Goal: Check status: Check status

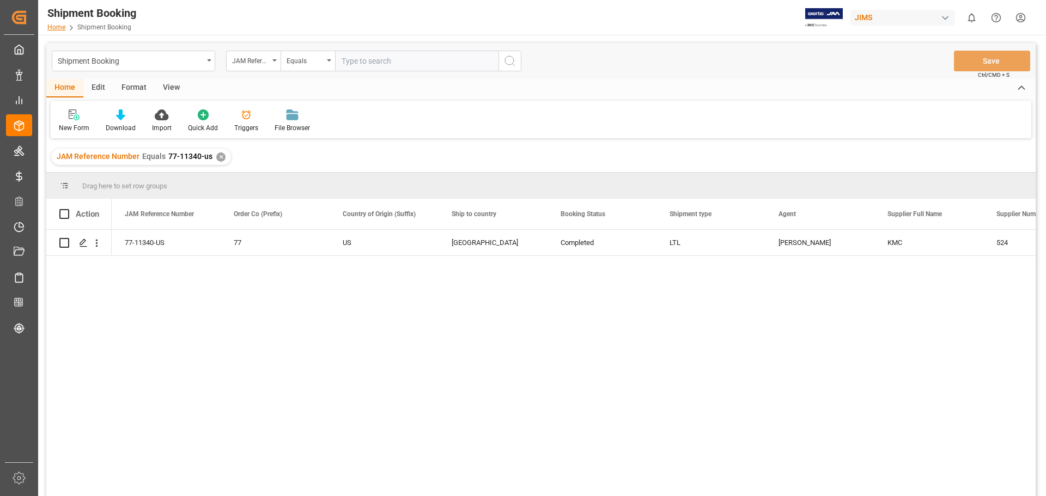
click at [56, 27] on link "Home" at bounding box center [56, 27] width 18 height 8
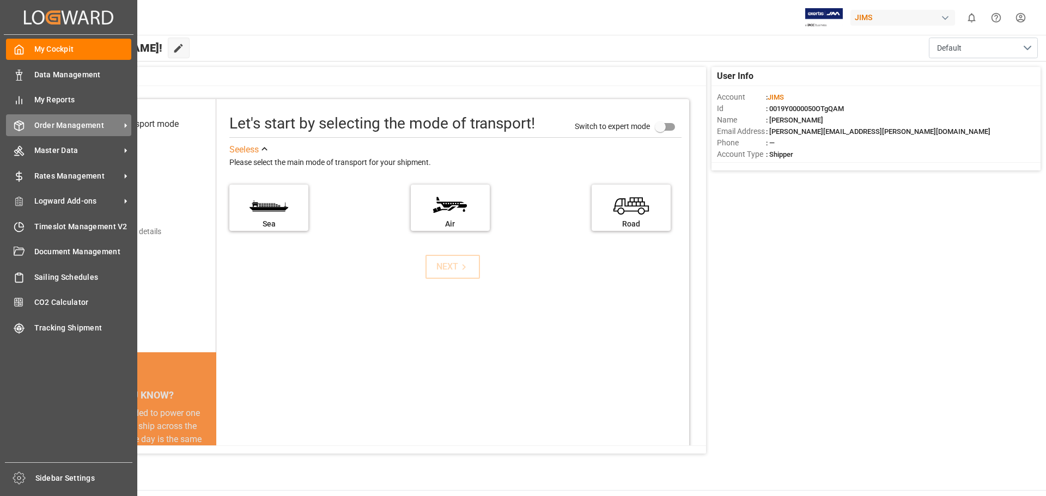
click at [72, 125] on span "Order Management" at bounding box center [77, 125] width 86 height 11
click at [87, 124] on span "Order Management" at bounding box center [77, 125] width 86 height 11
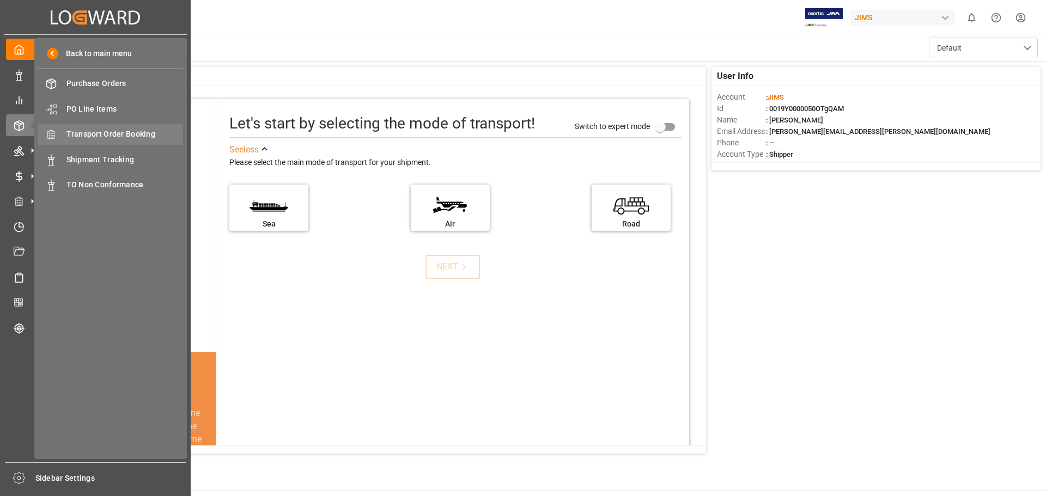
click at [123, 135] on span "Transport Order Booking" at bounding box center [124, 134] width 117 height 11
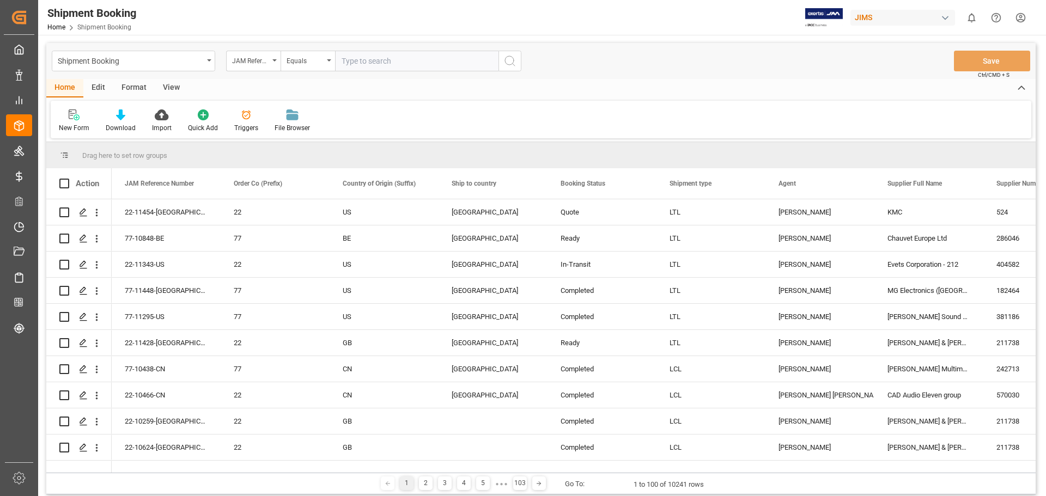
click at [361, 64] on input "text" at bounding box center [416, 61] width 163 height 21
type input "77-11445-us"
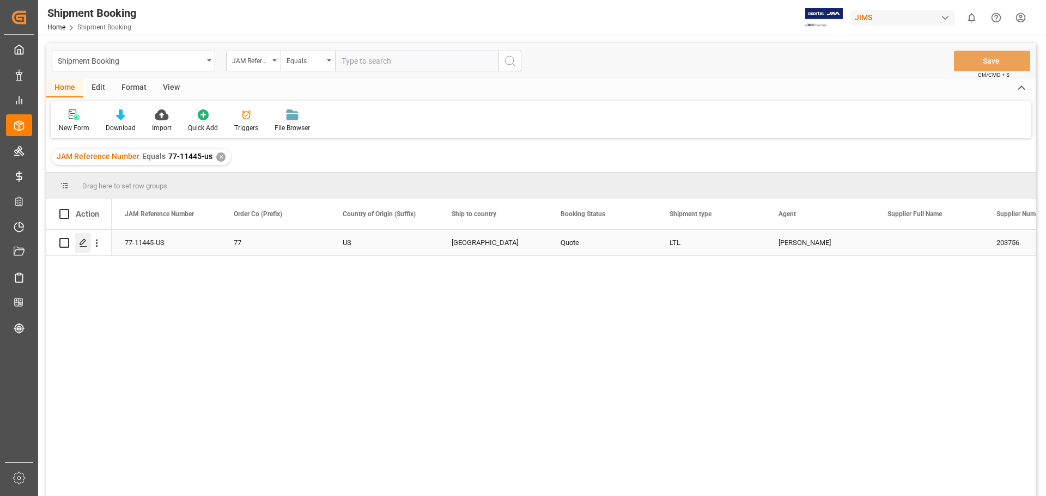
click at [89, 243] on div "Press SPACE to select this row." at bounding box center [83, 243] width 16 height 20
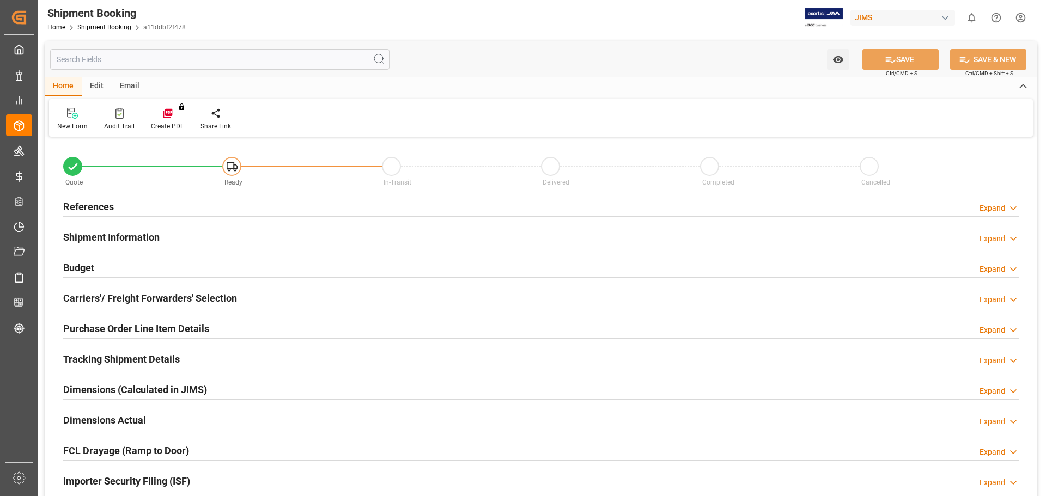
type input "0"
type input "[DATE]"
click at [81, 208] on h2 "References" at bounding box center [88, 206] width 51 height 15
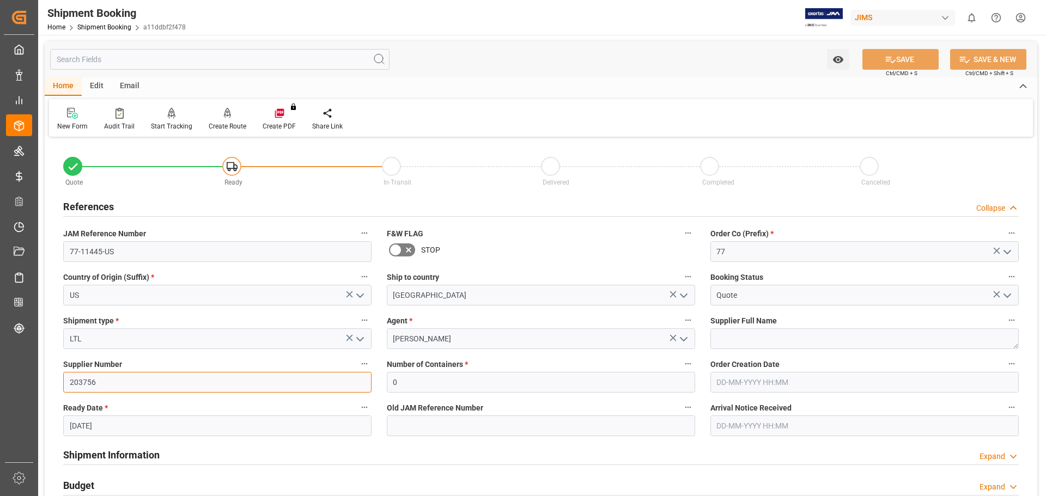
click at [124, 380] on input "203756" at bounding box center [217, 382] width 308 height 21
drag, startPoint x: 108, startPoint y: 380, endPoint x: 63, endPoint y: 376, distance: 44.8
click at [63, 376] on input "203756" at bounding box center [217, 382] width 308 height 21
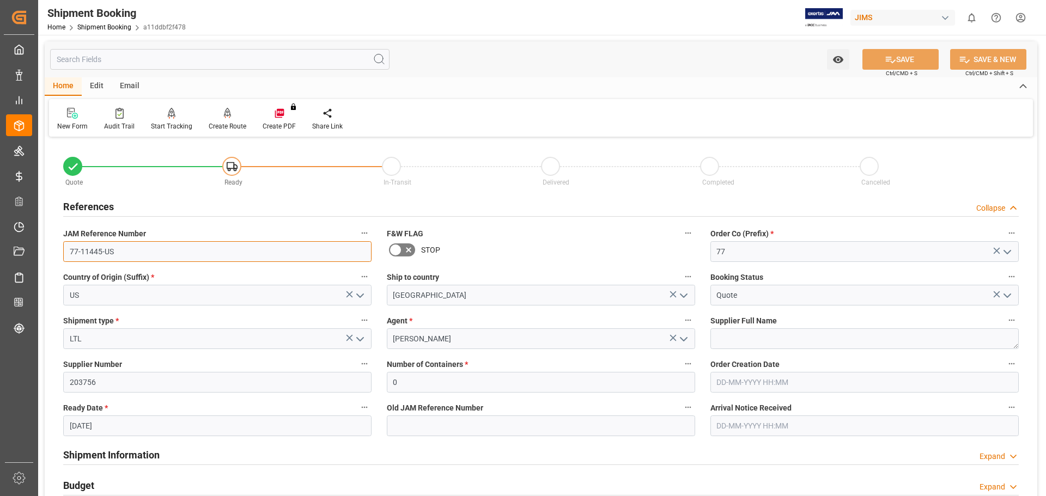
drag, startPoint x: 118, startPoint y: 251, endPoint x: 57, endPoint y: 247, distance: 61.1
click at [57, 247] on div "JAM Reference Number 77-11445-US" at bounding box center [218, 244] width 324 height 44
click at [85, 25] on link "Shipment Booking" at bounding box center [104, 27] width 54 height 8
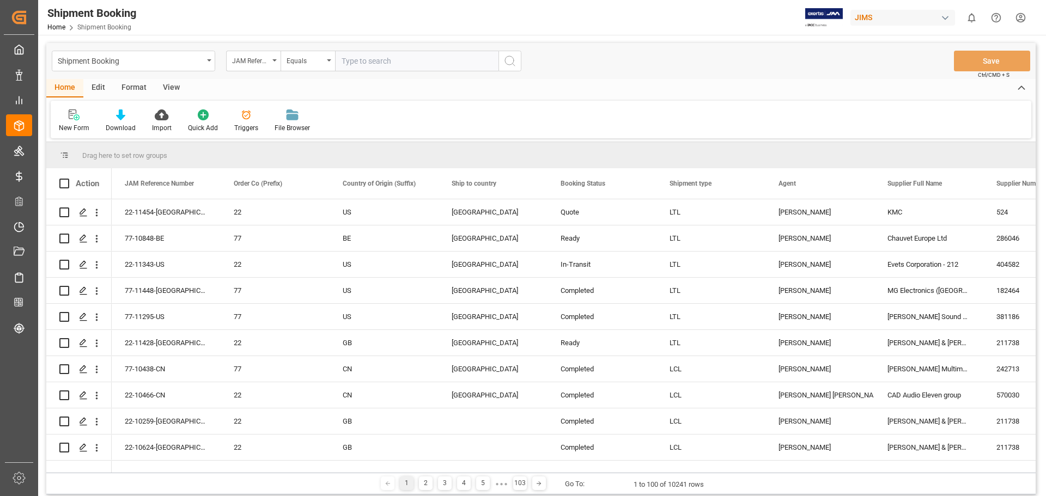
click at [368, 59] on input "text" at bounding box center [416, 61] width 163 height 21
type input "77-11342-US"
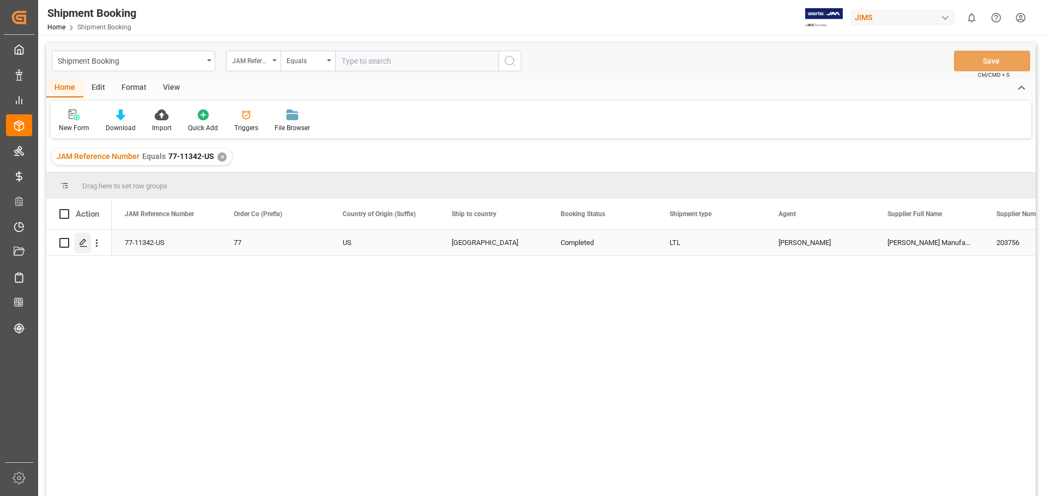
click at [84, 243] on icon "Press SPACE to select this row." at bounding box center [83, 243] width 9 height 9
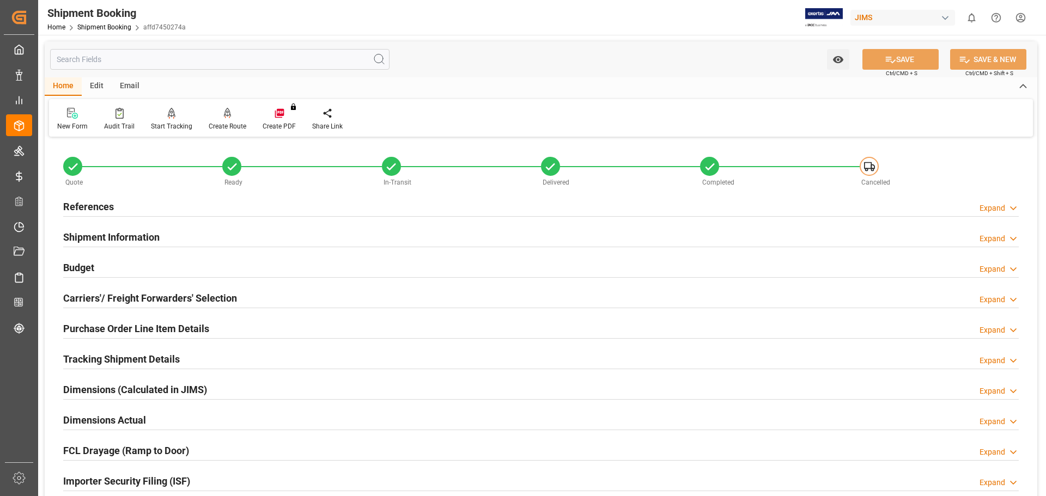
click at [94, 205] on h2 "References" at bounding box center [88, 206] width 51 height 15
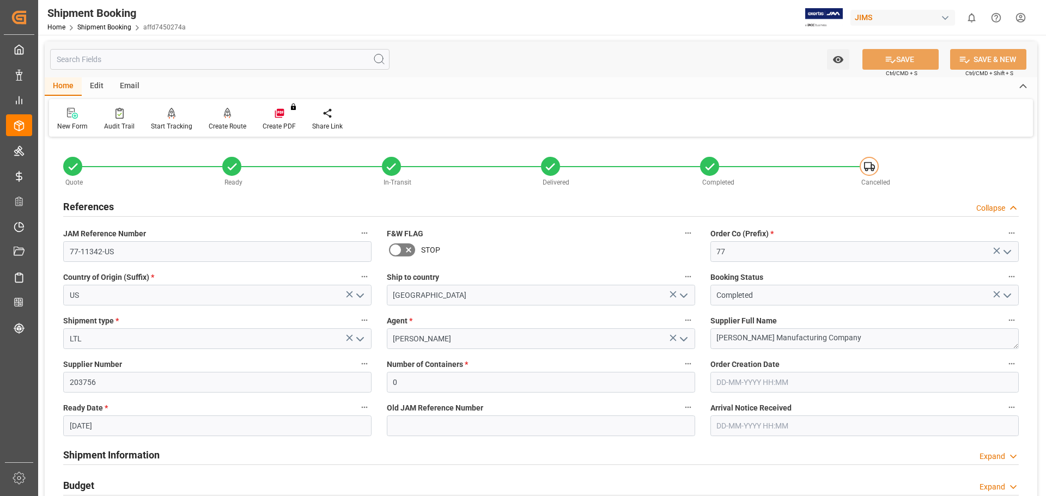
click at [94, 205] on h2 "References" at bounding box center [88, 206] width 51 height 15
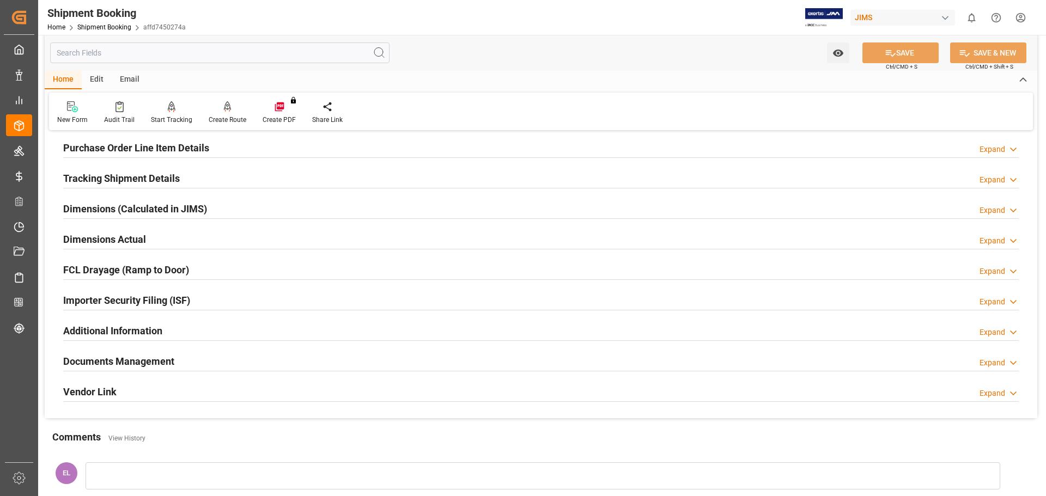
scroll to position [321, 0]
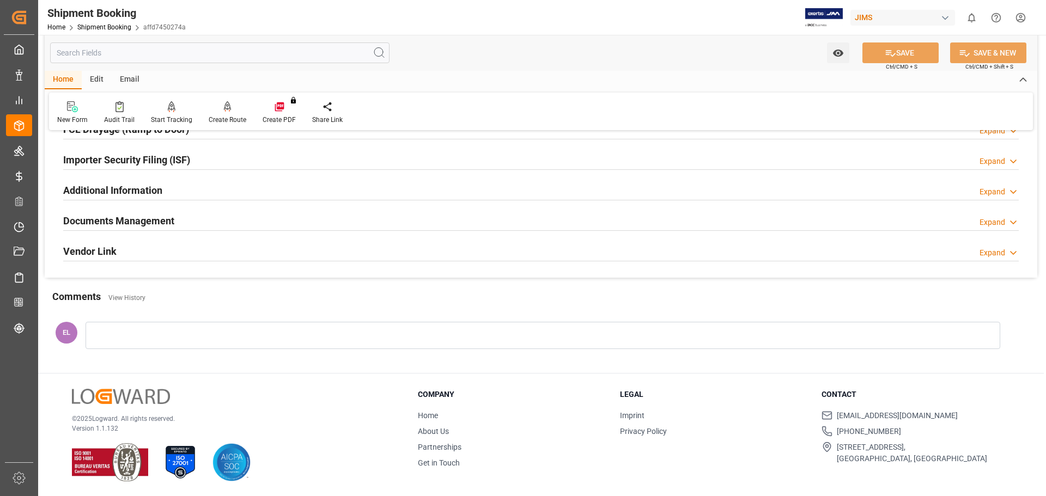
click at [102, 221] on h2 "Documents Management" at bounding box center [118, 221] width 111 height 15
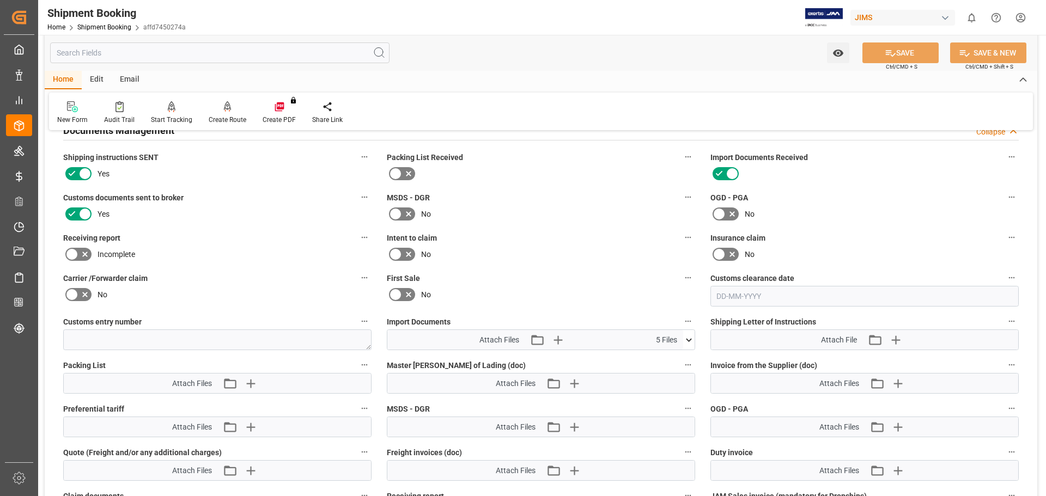
scroll to position [594, 0]
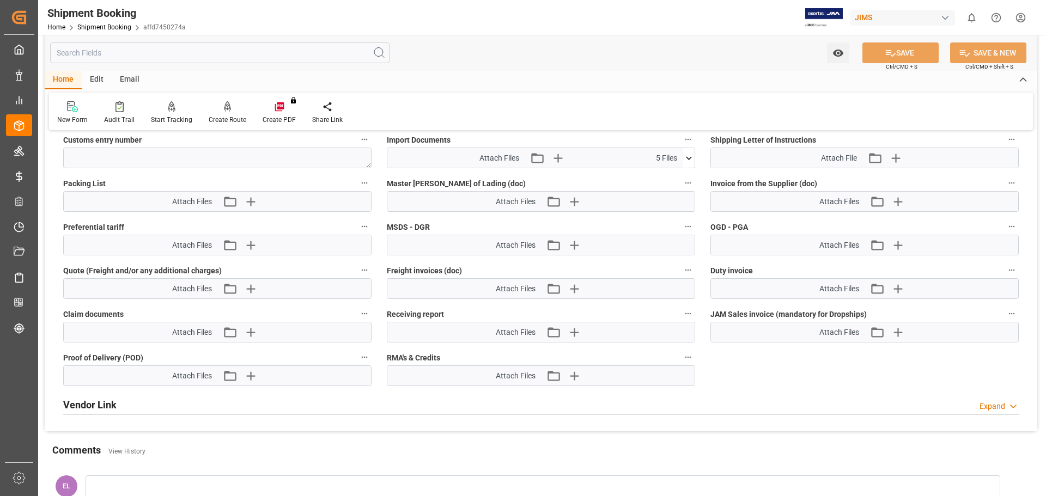
click at [688, 160] on icon at bounding box center [688, 158] width 11 height 11
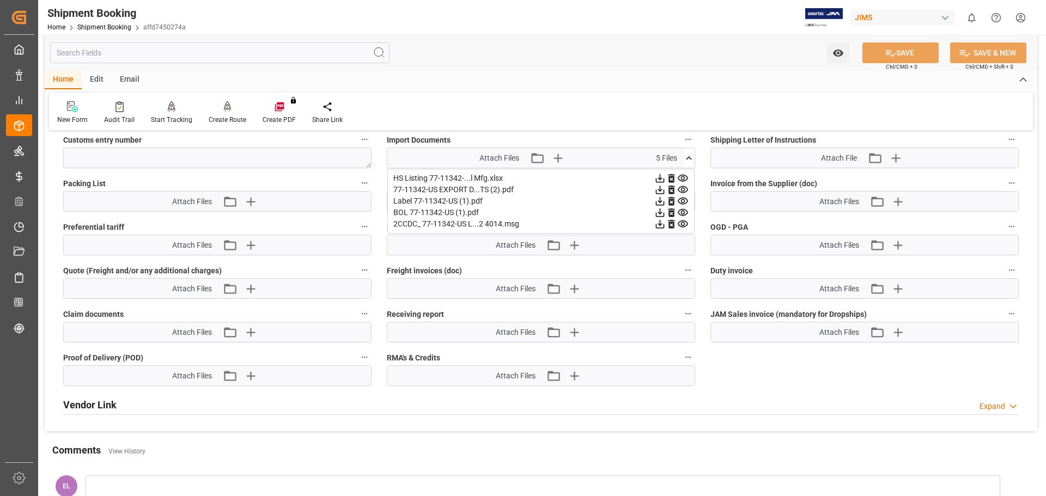
click at [684, 189] on icon at bounding box center [683, 189] width 10 height 7
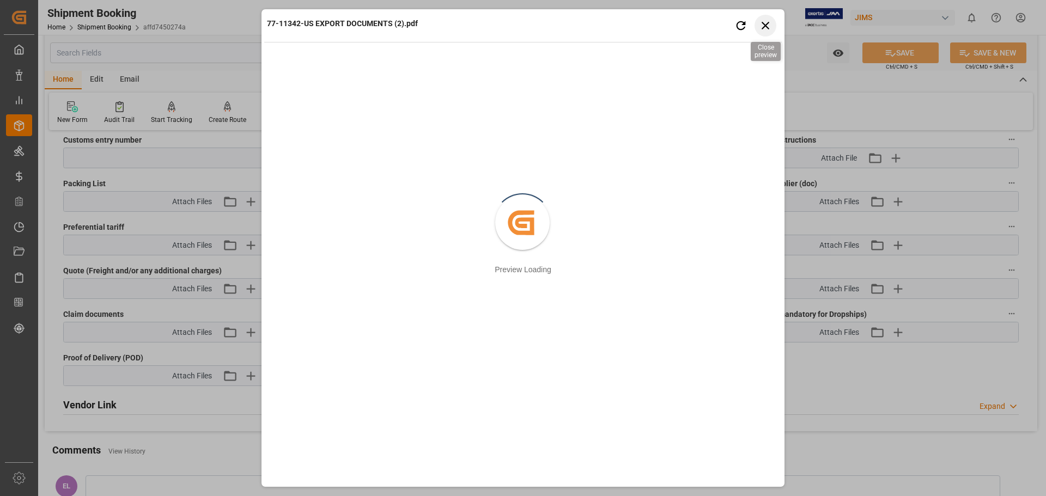
click at [764, 26] on icon "button" at bounding box center [766, 26] width 14 height 14
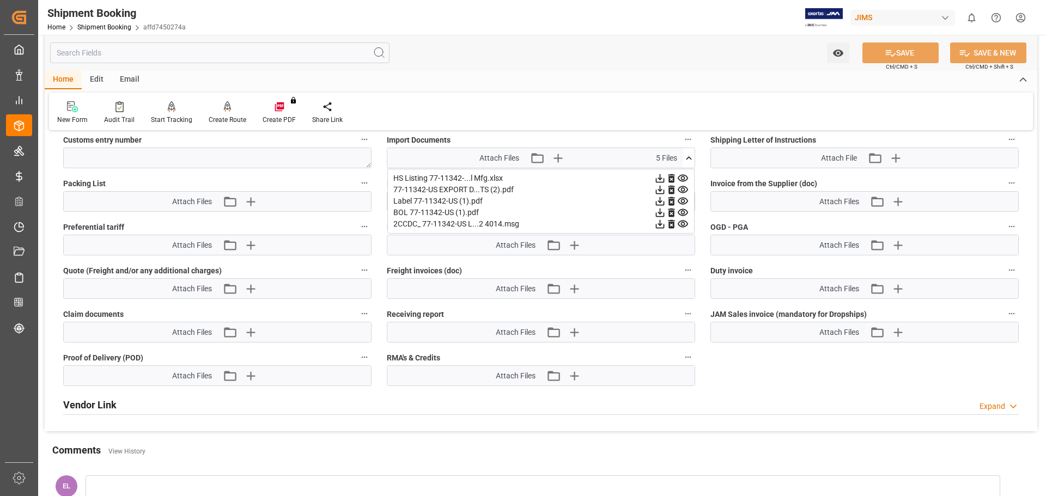
click at [660, 188] on icon at bounding box center [660, 190] width 9 height 9
